Goal: Task Accomplishment & Management: Complete application form

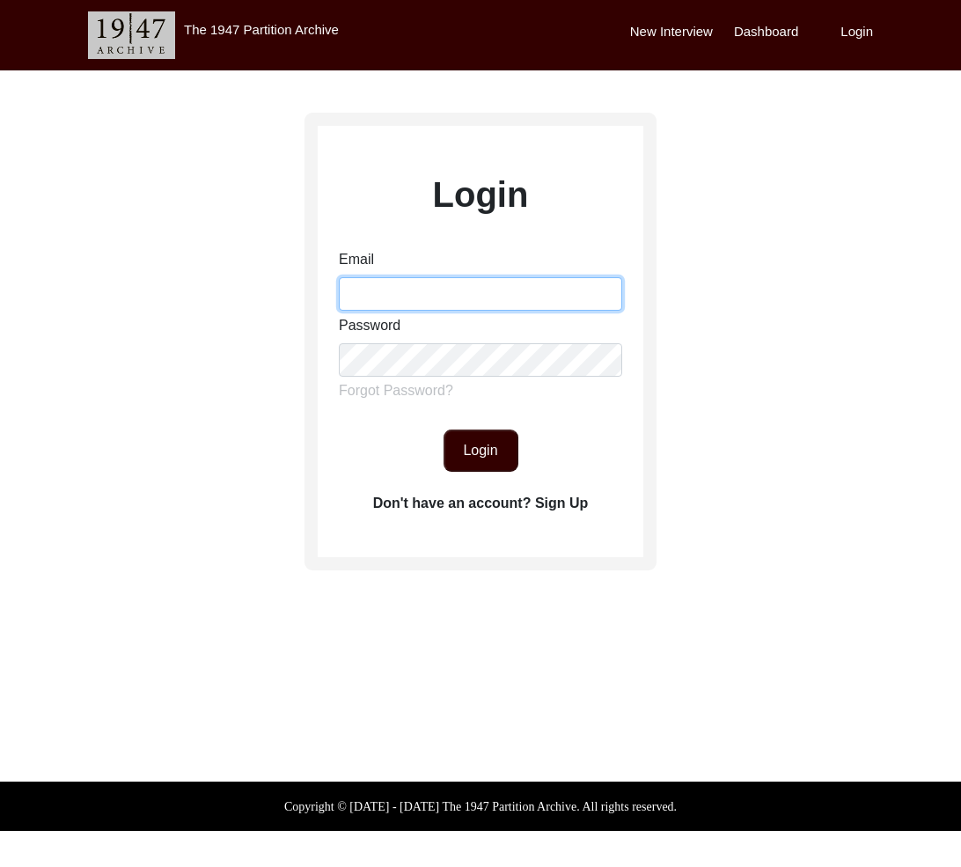
drag, startPoint x: 503, startPoint y: 302, endPoint x: 515, endPoint y: 308, distance: 13.0
click at [503, 302] on input "Email" at bounding box center [480, 293] width 283 height 33
type input "[EMAIL_ADDRESS][DOMAIN_NAME]"
click at [498, 450] on button "Login" at bounding box center [480, 450] width 75 height 42
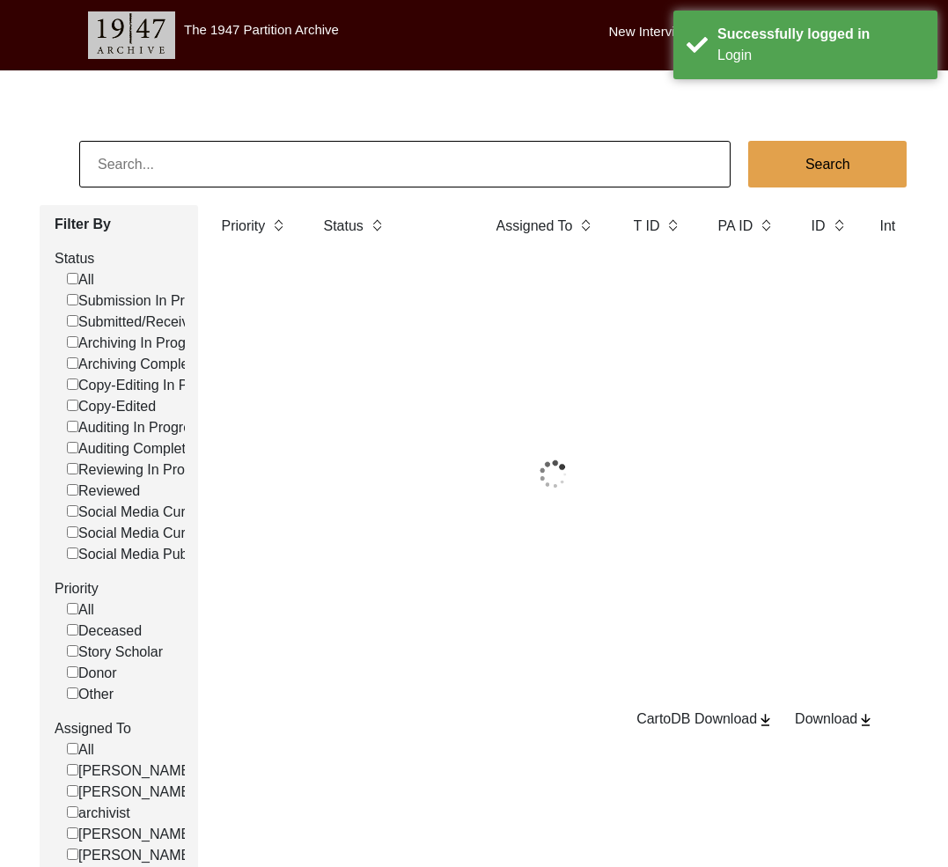
click at [387, 166] on input at bounding box center [404, 164] width 651 height 47
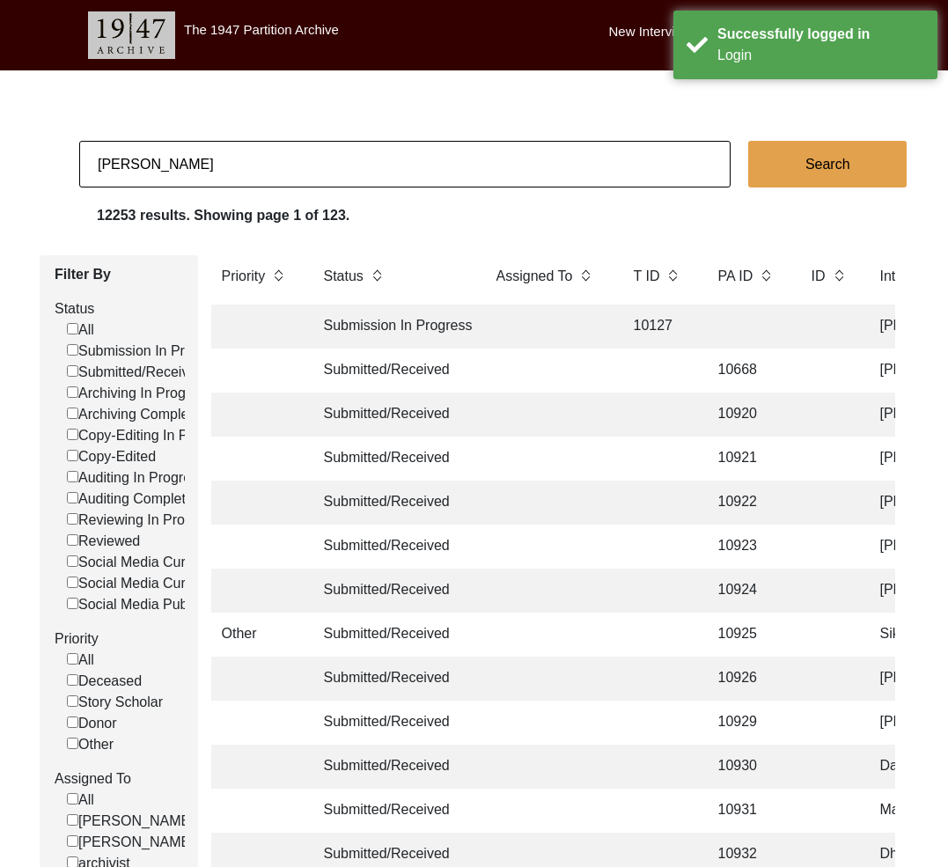
type input "[PERSON_NAME]"
checkbox input "false"
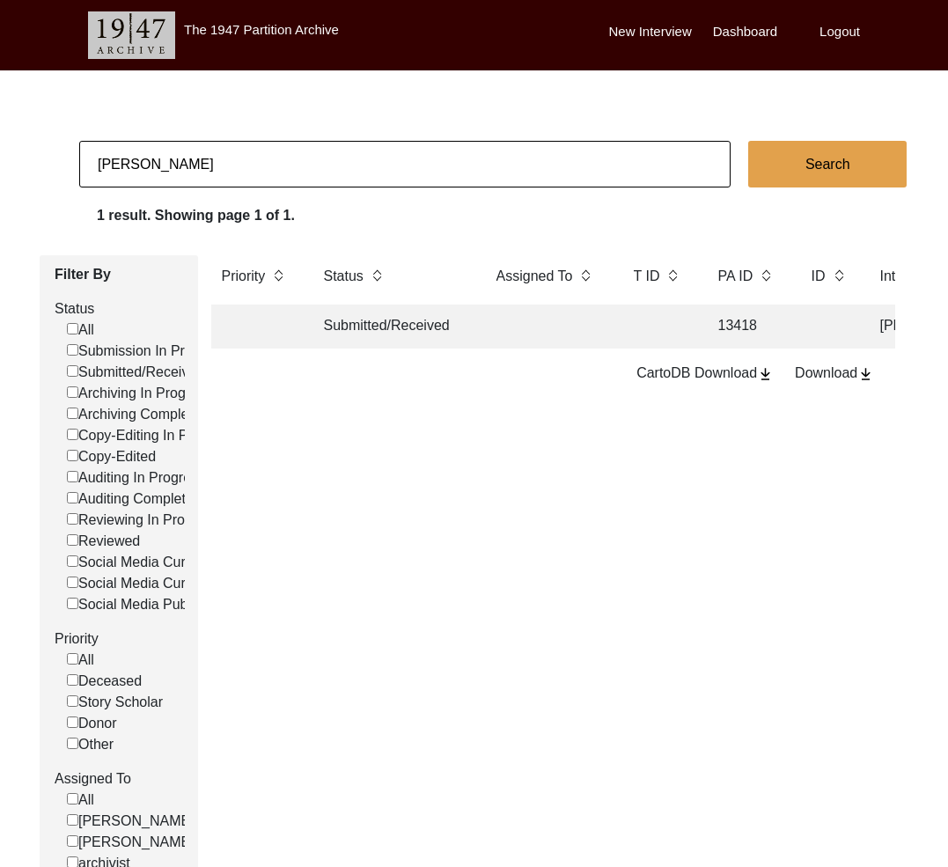
click at [405, 327] on td "Submitted/Received" at bounding box center [392, 326] width 158 height 44
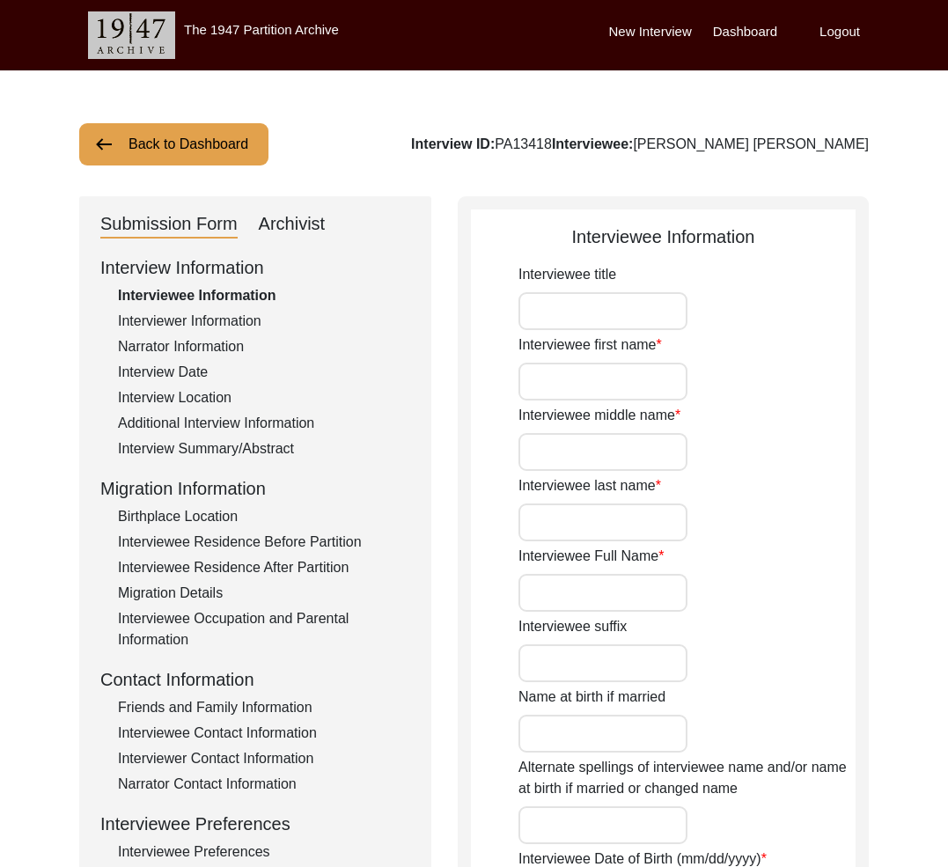
type input "Mr."
type input "[PERSON_NAME]"
type input "Waraich"
type input "[PERSON_NAME] [PERSON_NAME]"
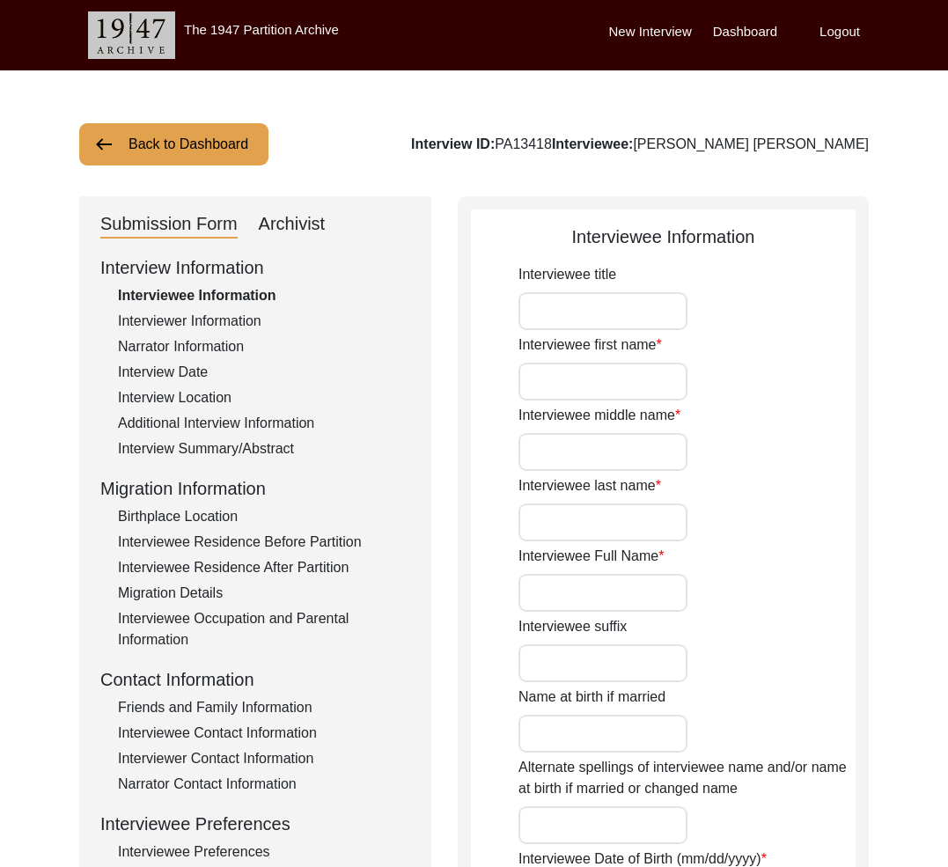
type input "[PERSON_NAME] [PERSON_NAME]"
type input "[DATE]"
type input "90"
type input "[DEMOGRAPHIC_DATA]"
type input "No"
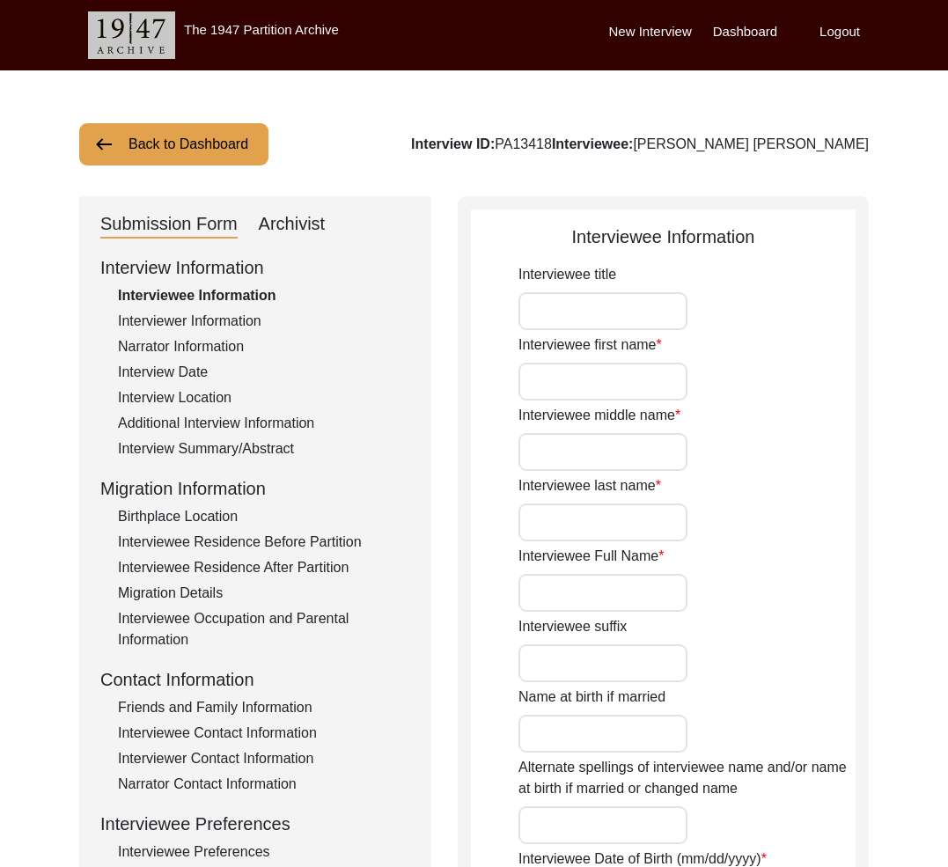
type textarea "Not Applicable"
type input "Urdu, Punjabi"
type input "Hindi"
type input "[DEMOGRAPHIC_DATA]"
type input "-"
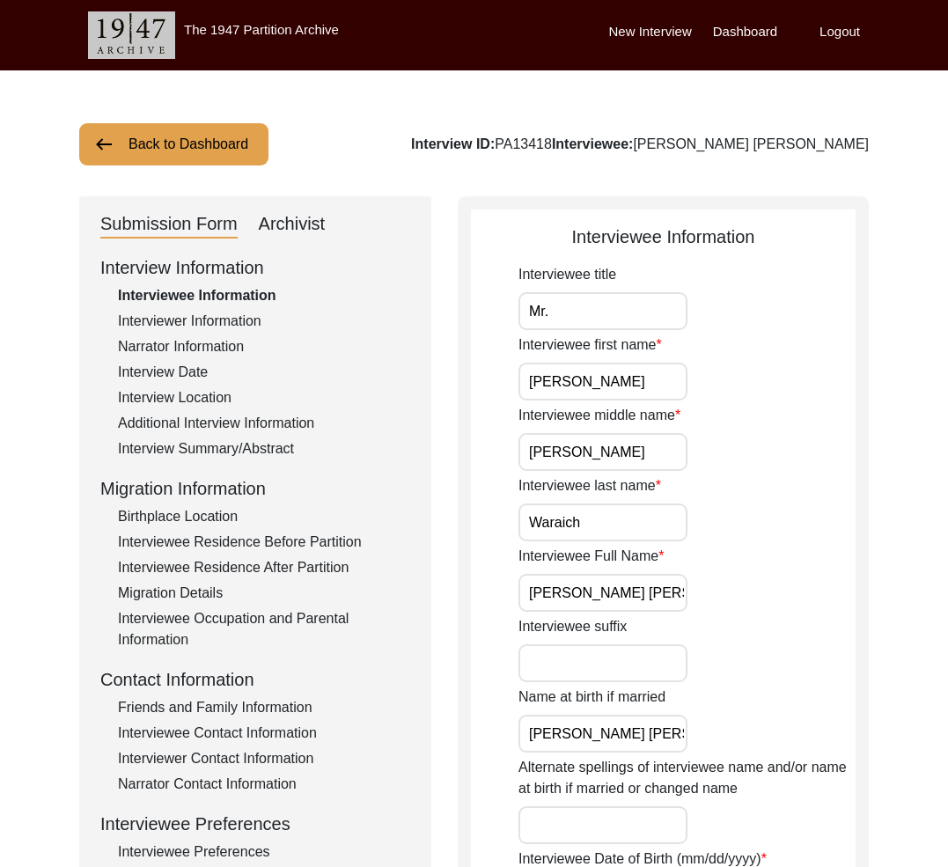
click at [204, 326] on div "Interviewer Information" at bounding box center [264, 321] width 292 height 21
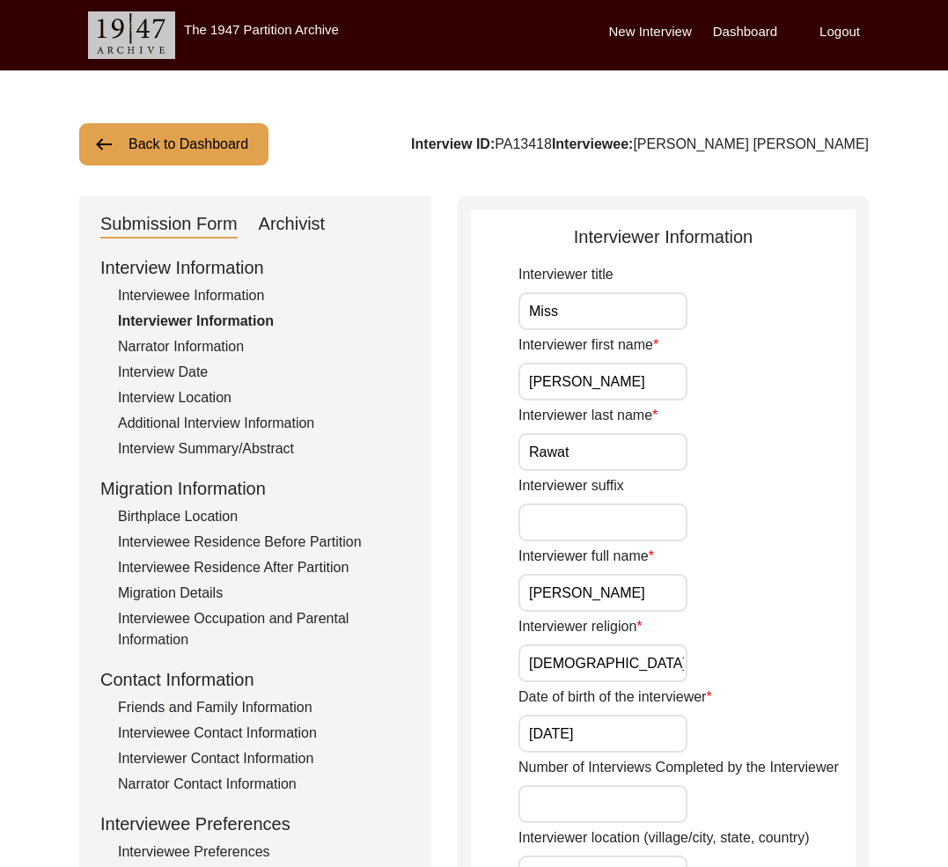
click at [214, 368] on div "Interview Date" at bounding box center [264, 372] width 292 height 21
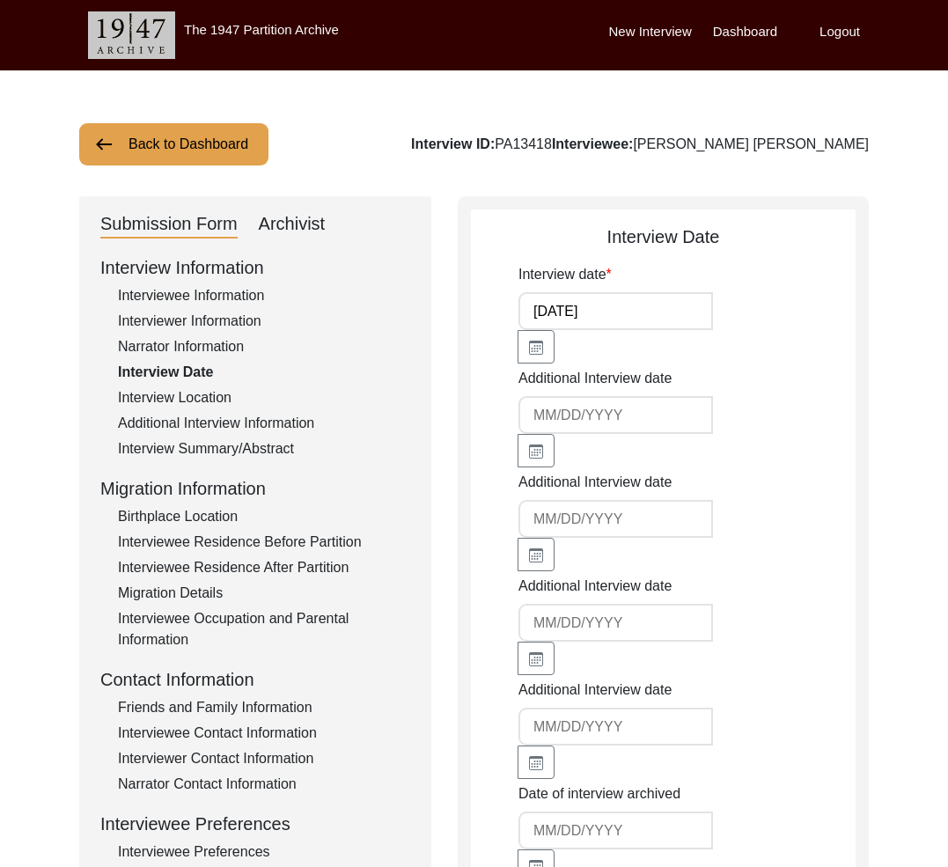
click at [210, 306] on div "Interview Information Interviewee Information Interviewer Information Narrator …" at bounding box center [255, 630] width 310 height 752
click at [585, 149] on div "Interview ID: PA13418 Interviewee: [PERSON_NAME] [PERSON_NAME]" at bounding box center [640, 144] width 458 height 21
copy div "PA13418"
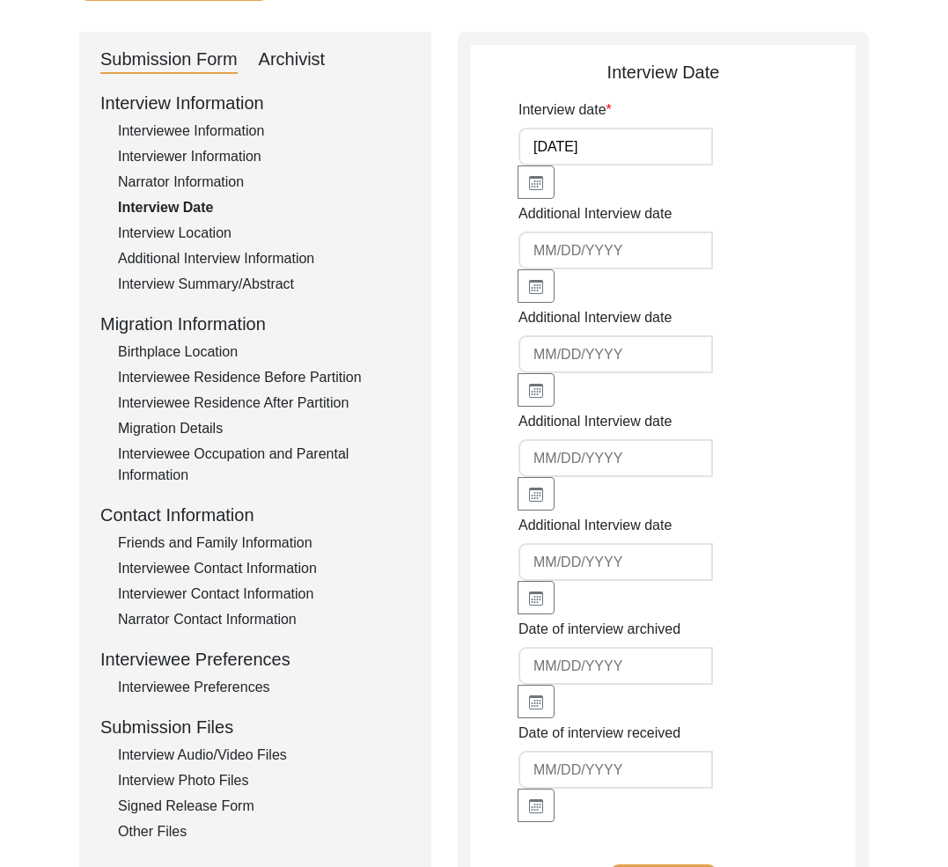
scroll to position [367, 0]
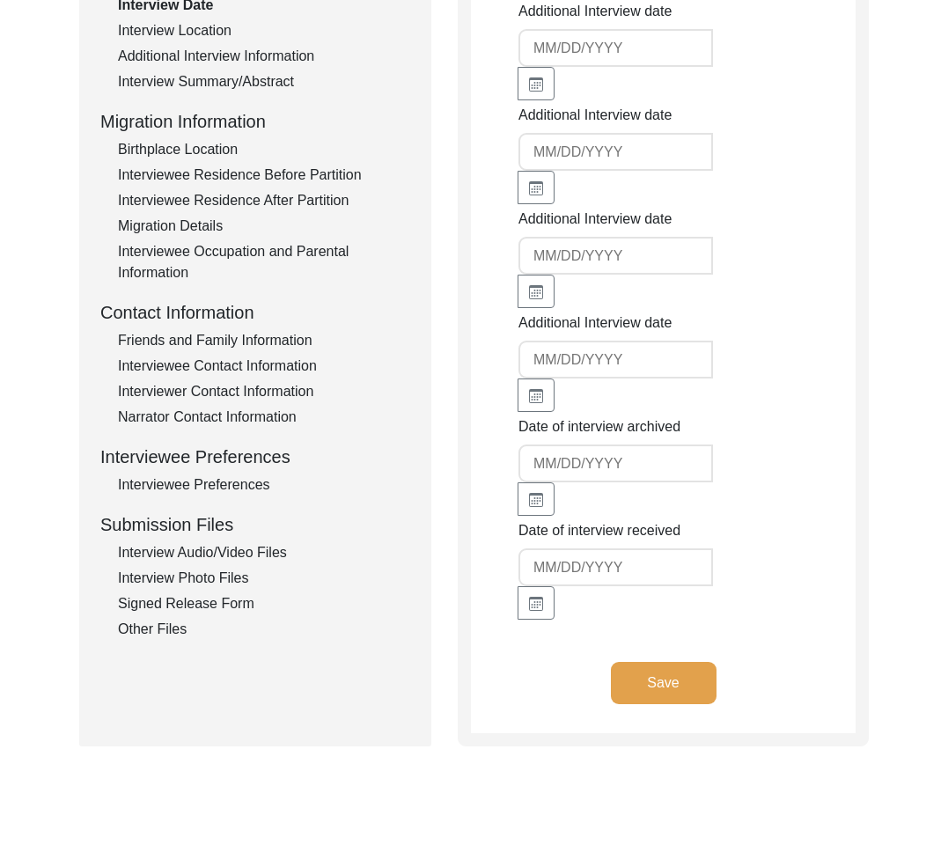
click at [162, 627] on div "Other Files" at bounding box center [264, 629] width 292 height 21
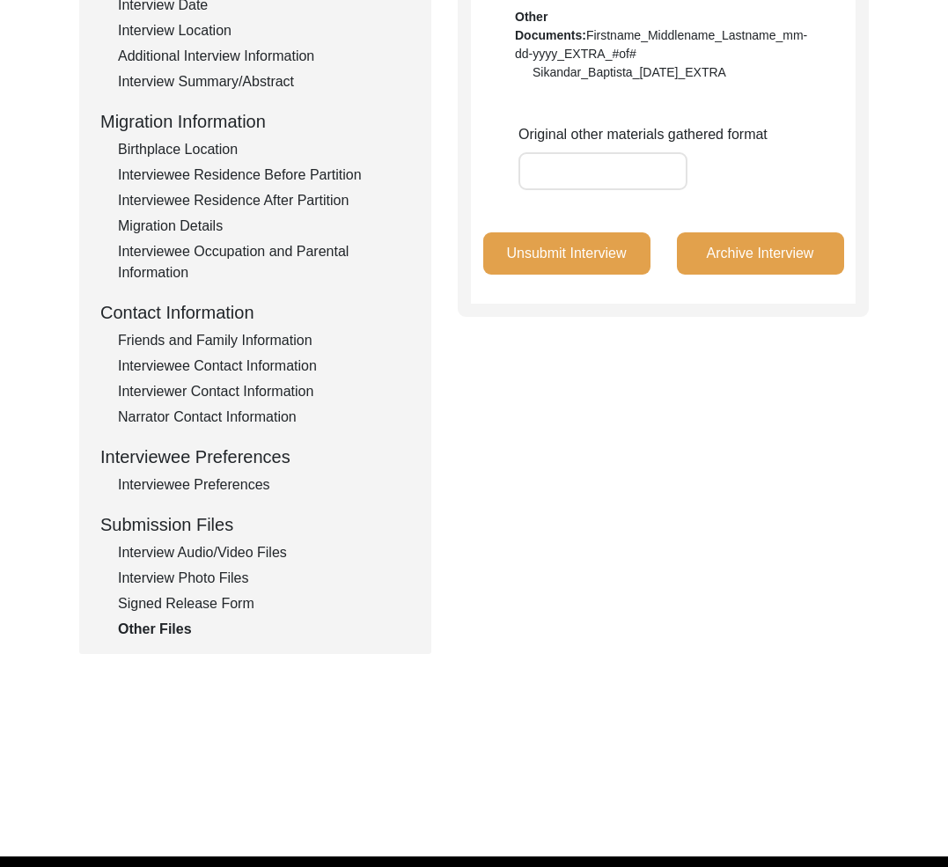
click at [172, 599] on div "Signed Release Form" at bounding box center [264, 603] width 292 height 21
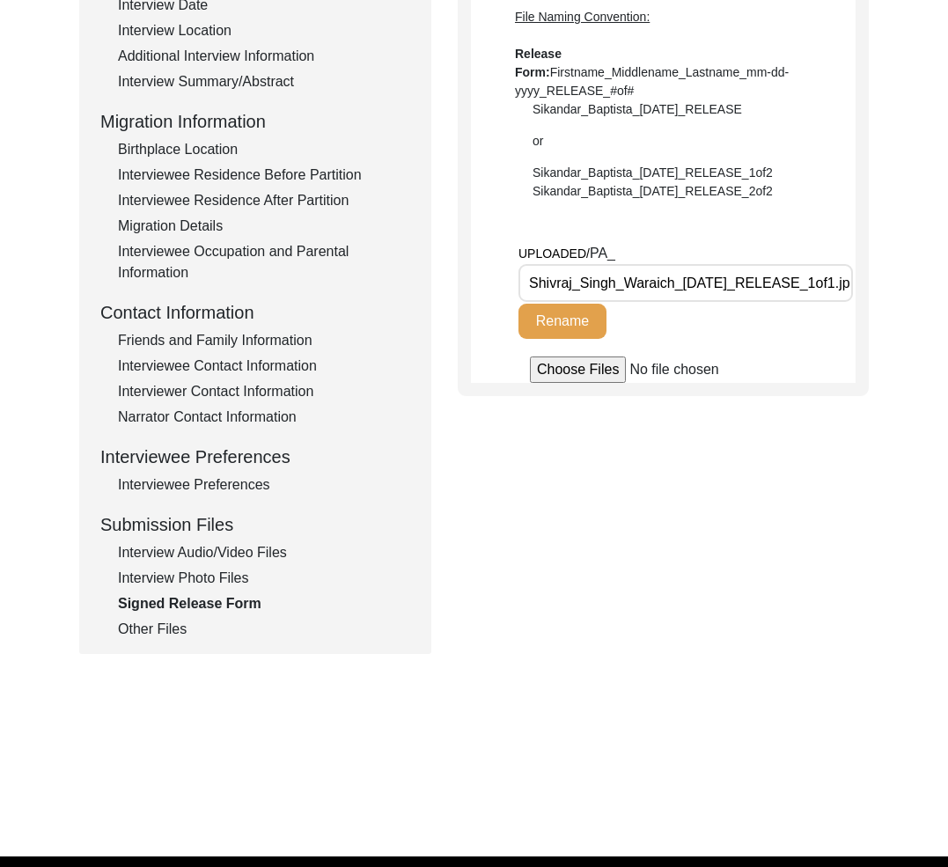
click at [187, 580] on div "Interview Photo Files" at bounding box center [264, 578] width 292 height 21
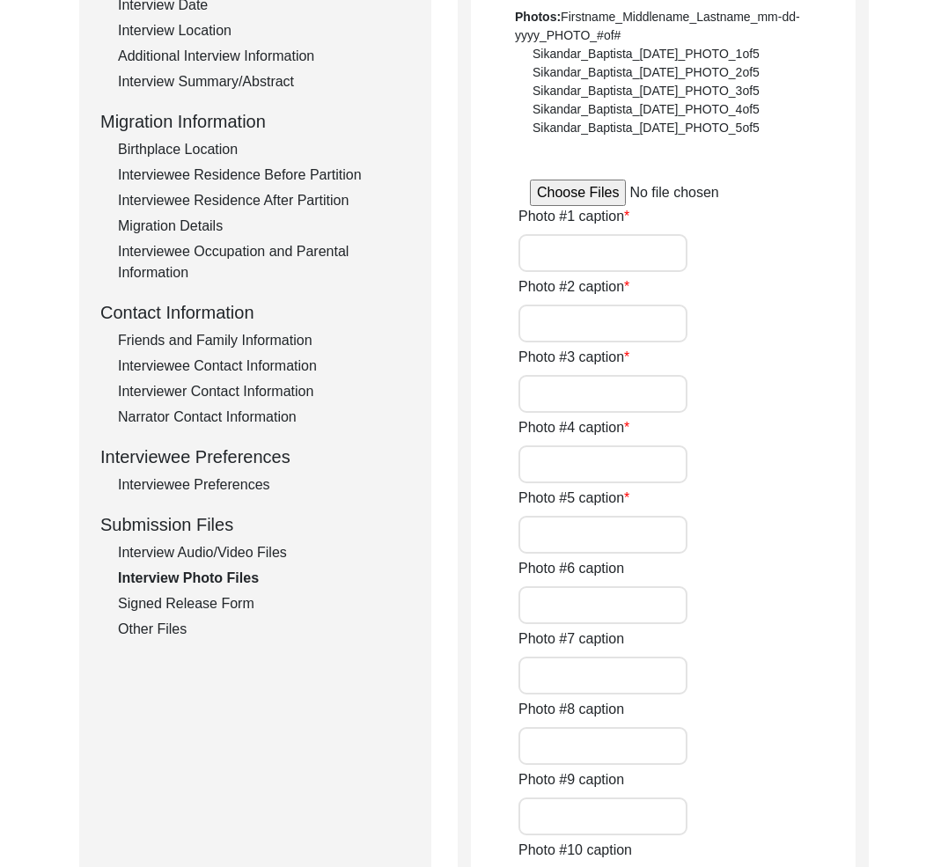
type input "This photo, taken in [DATE], shows [PERSON_NAME] [PERSON_NAME] during his first…"
type input "Captured in [DATE], this poignant photograph is from the time following the Par…"
type input "The photograph, captured in [DATE], was taken in [GEOGRAPHIC_DATA], [GEOGRAPHIC…"
type input "The photograph was taken in [DATE] in [GEOGRAPHIC_DATA] and features the interv…"
type input "In [DATE], shortly after the Indian Mutiny, a photograph was taken of [DEMOGRAP…"
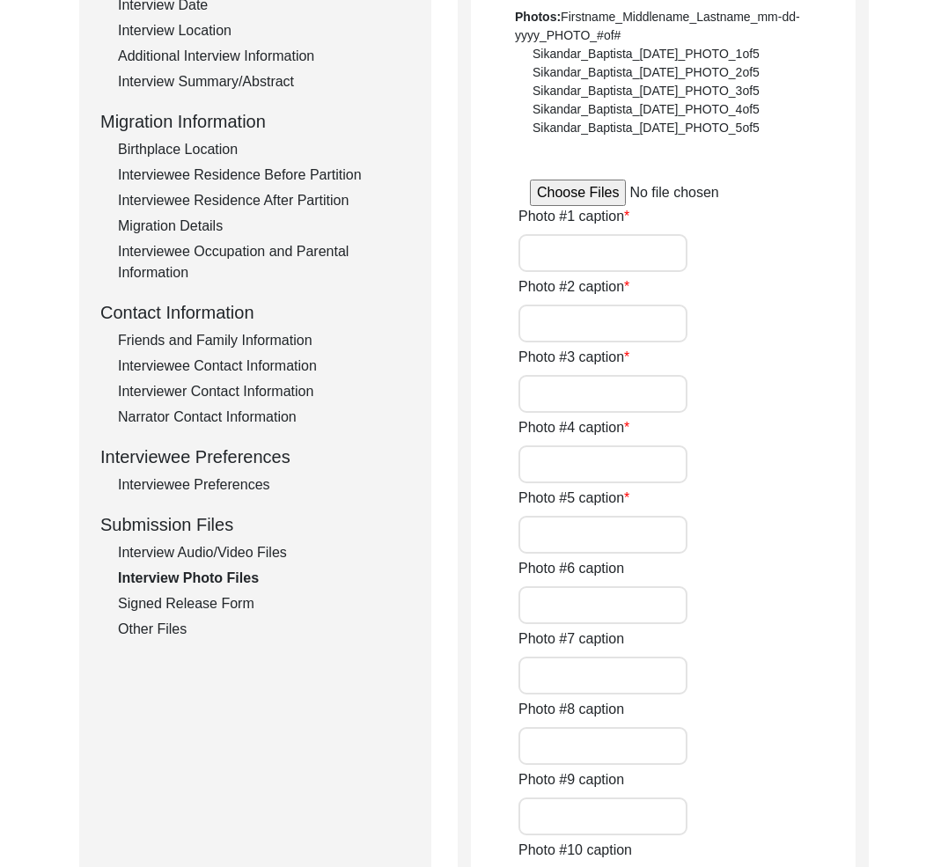
type input "The photograph was taken on [DATE], during the interview with [PERSON_NAME] [PE…"
type input "This is the family photograph from the 90th birth-day of [PERSON_NAME] [PERSON_…"
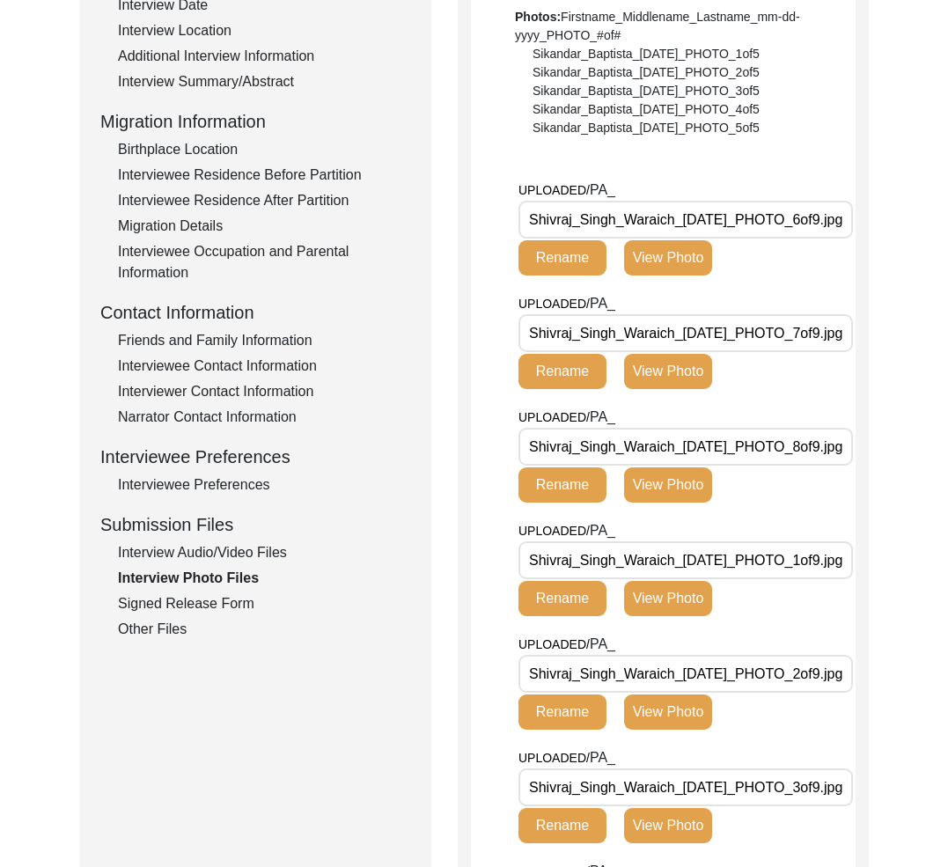
drag, startPoint x: 188, startPoint y: 568, endPoint x: 207, endPoint y: 575, distance: 19.8
click at [189, 571] on div "Interview Photo Files" at bounding box center [264, 578] width 292 height 21
click at [209, 545] on div "Interview Audio/Video Files" at bounding box center [264, 552] width 292 height 21
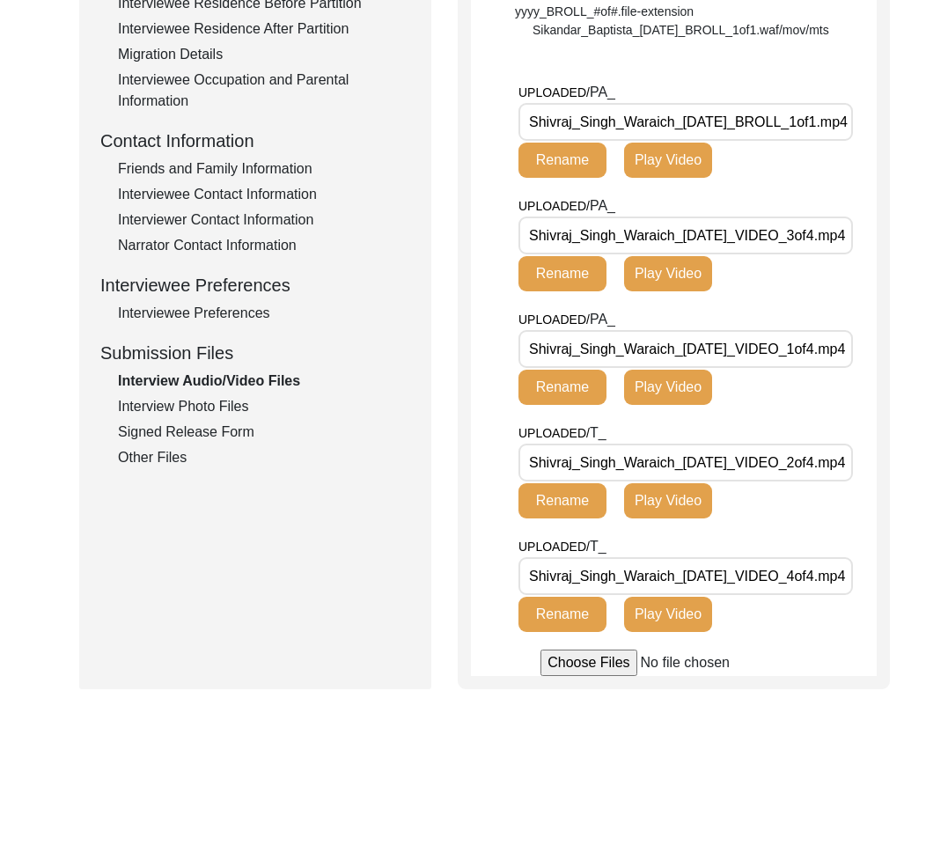
scroll to position [668, 0]
